Goal: Task Accomplishment & Management: Use online tool/utility

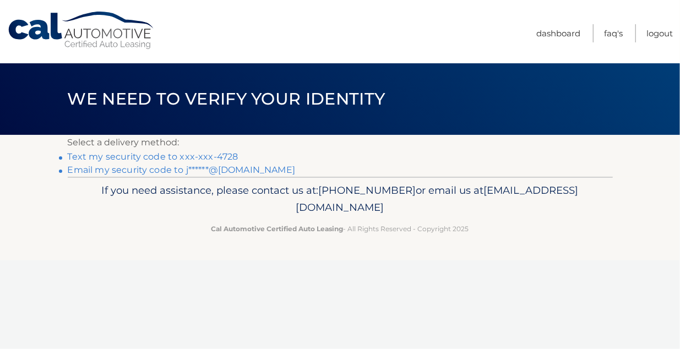
click at [176, 156] on link "Text my security code to xxx-xxx-4728" at bounding box center [153, 156] width 171 height 10
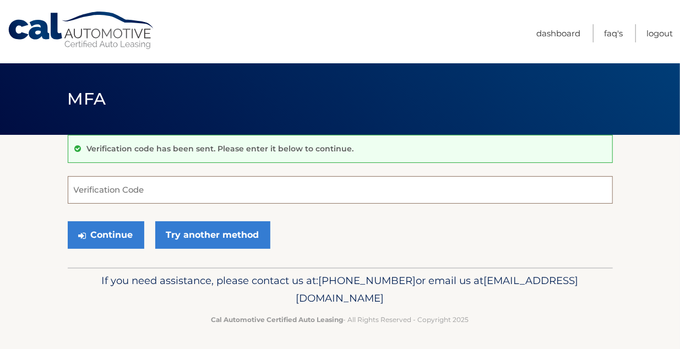
click at [171, 192] on input "Verification Code" at bounding box center [340, 190] width 545 height 28
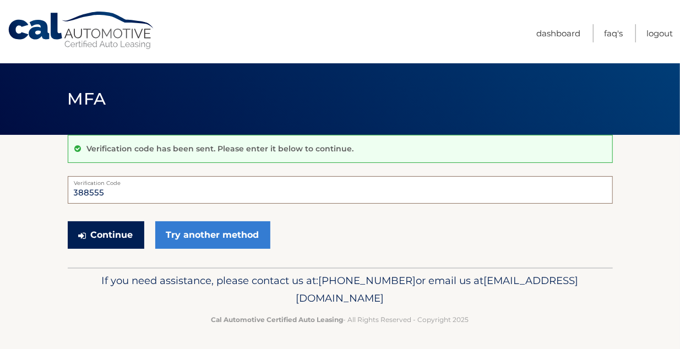
type input "388555"
click at [117, 239] on button "Continue" at bounding box center [106, 235] width 77 height 28
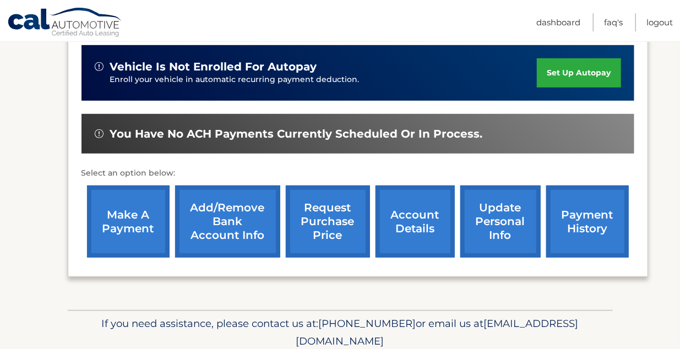
scroll to position [286, 0]
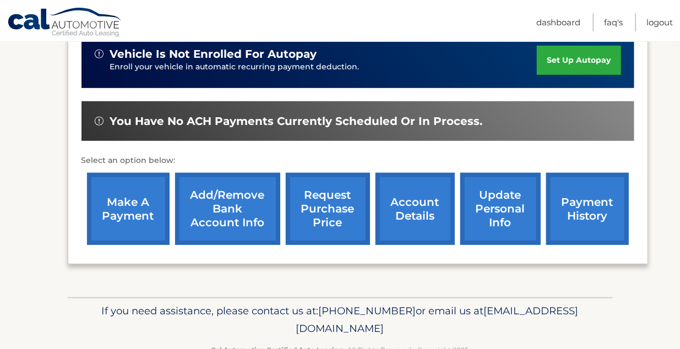
click at [117, 239] on link "make a payment" at bounding box center [128, 209] width 83 height 72
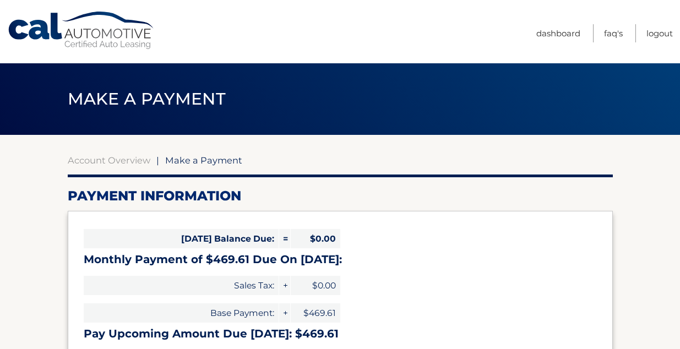
select select "ZDZlNjgxNmItNzBmZC00OTc0LWIwYmEtYjVkOGIzNTMwZWQ2"
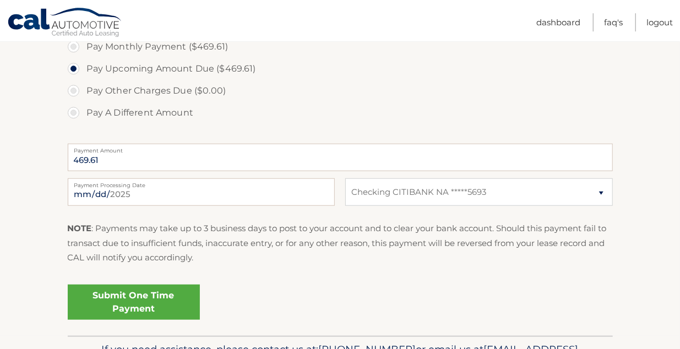
scroll to position [372, 0]
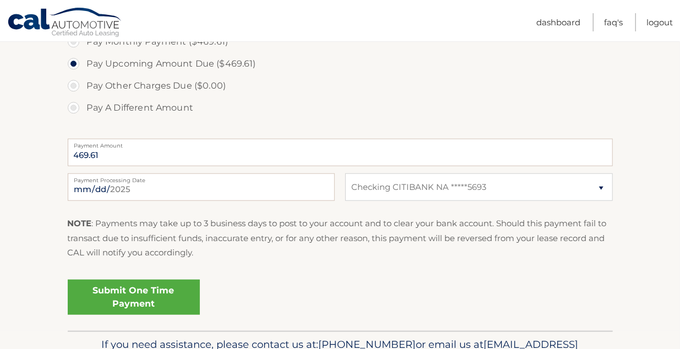
click at [113, 293] on link "Submit One Time Payment" at bounding box center [134, 297] width 132 height 35
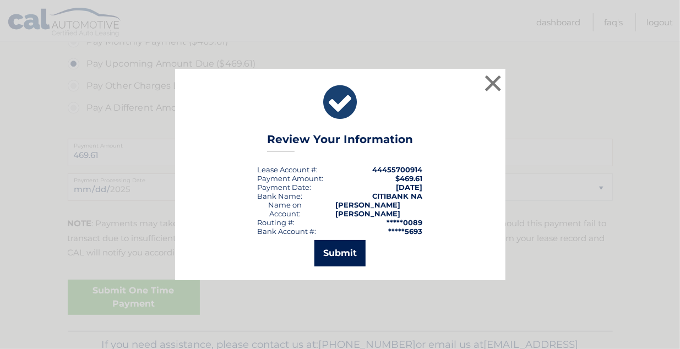
click at [335, 250] on button "Submit" at bounding box center [340, 253] width 51 height 26
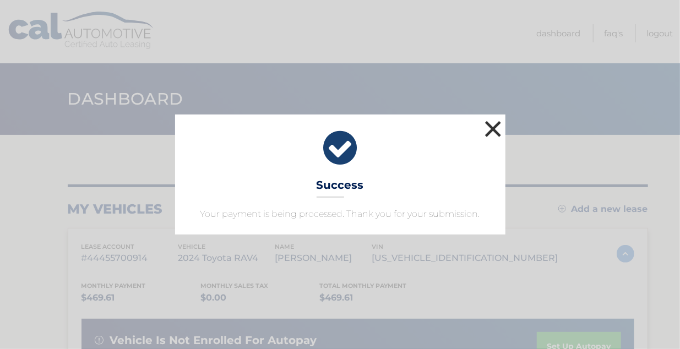
click at [500, 127] on button "×" at bounding box center [494, 129] width 22 height 22
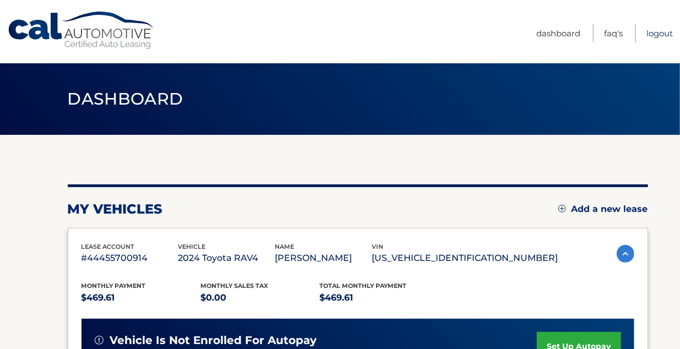
click at [659, 27] on link "Logout" at bounding box center [660, 33] width 26 height 18
